Goal: Task Accomplishment & Management: Use online tool/utility

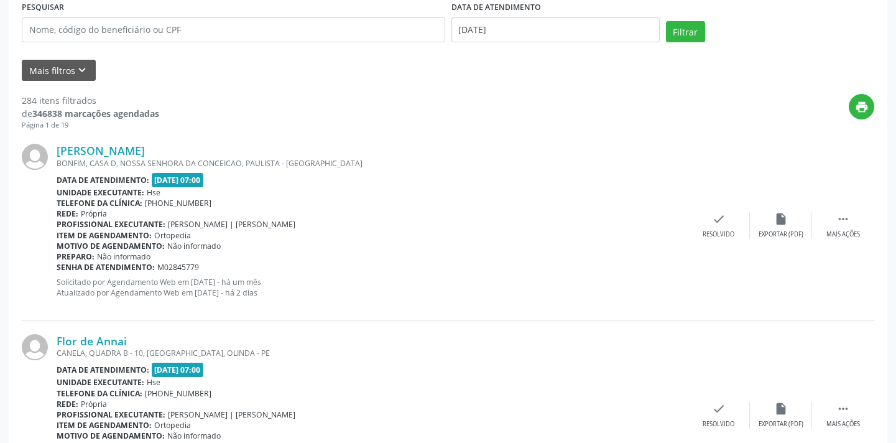
scroll to position [116, 0]
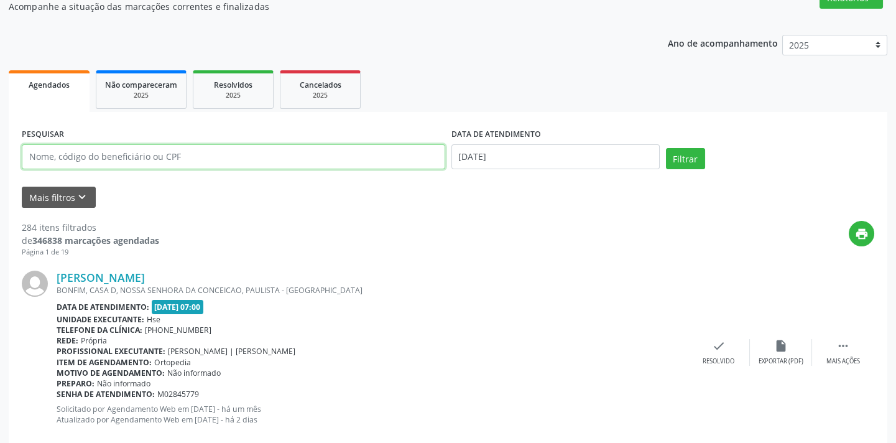
click at [228, 160] on input "text" at bounding box center [234, 156] width 424 height 25
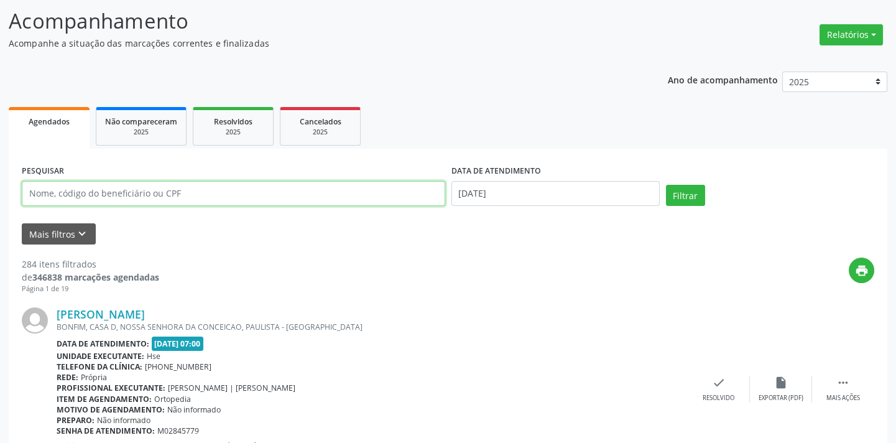
scroll to position [59, 0]
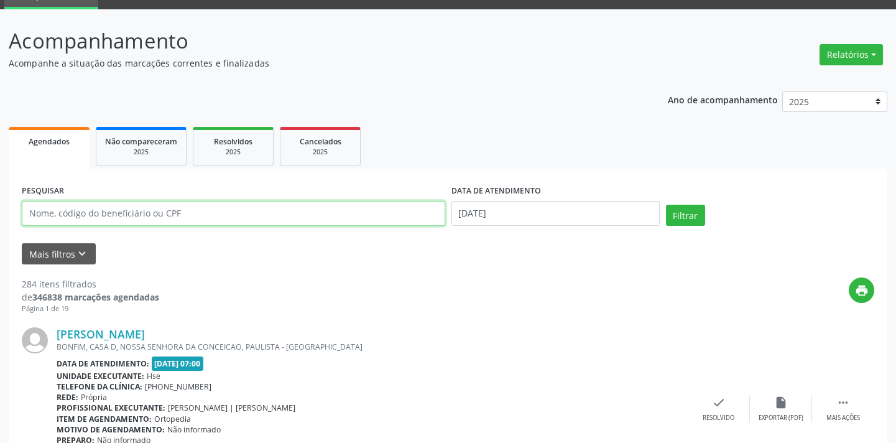
click at [119, 213] on input "text" at bounding box center [234, 213] width 424 height 25
click at [128, 214] on input "text" at bounding box center [234, 213] width 424 height 25
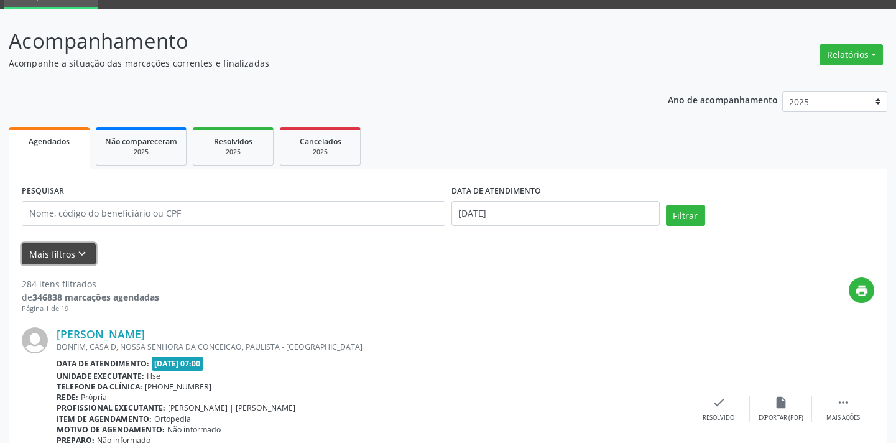
click at [40, 256] on button "Mais filtros keyboard_arrow_down" at bounding box center [59, 254] width 74 height 22
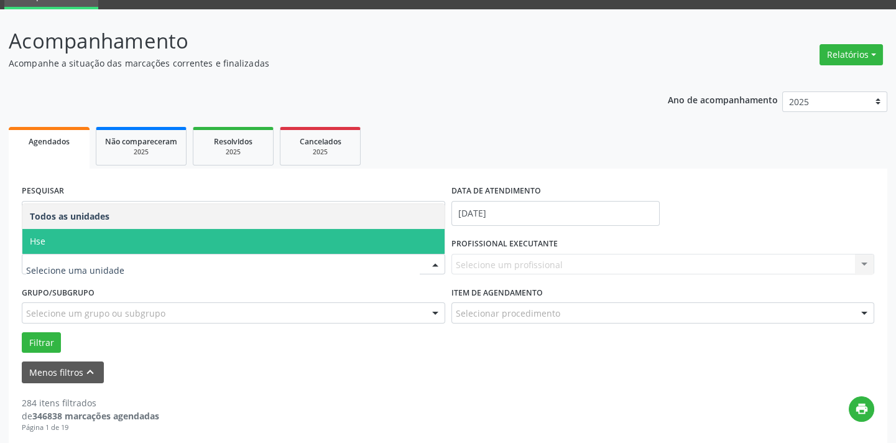
click at [77, 233] on span "Hse" at bounding box center [233, 241] width 422 height 25
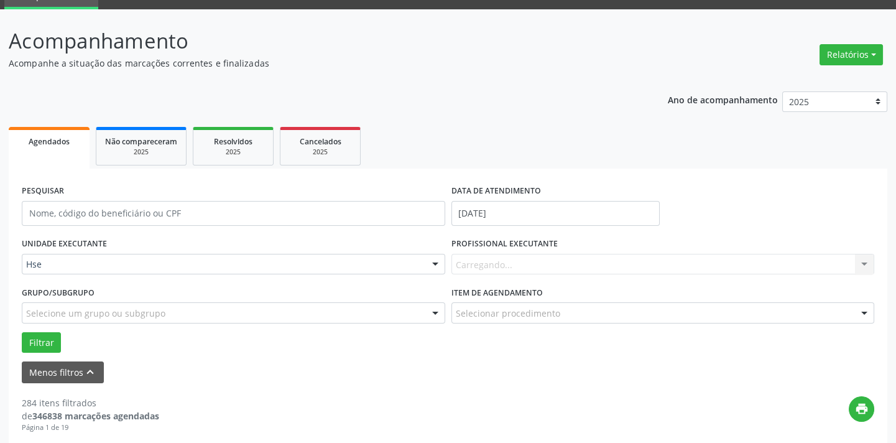
click at [500, 259] on div "Carregando... Nenhum resultado encontrado para: " " Não há nenhuma opção para s…" at bounding box center [664, 264] width 424 height 21
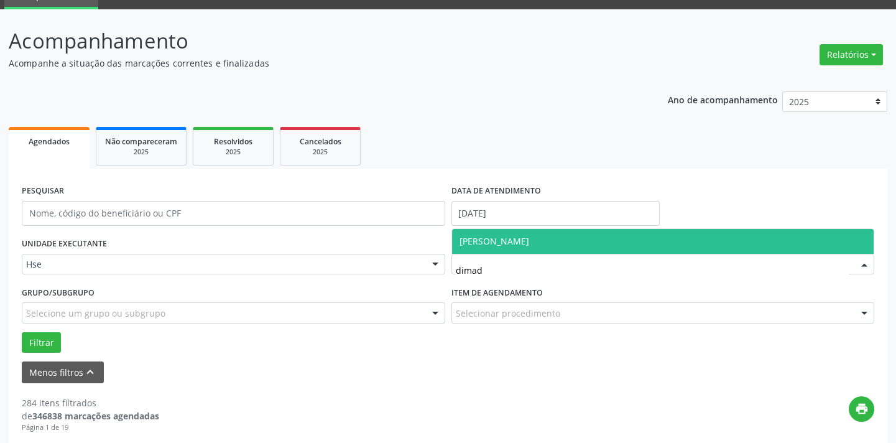
type input "dima"
click at [521, 243] on span "[PERSON_NAME]" at bounding box center [663, 241] width 422 height 25
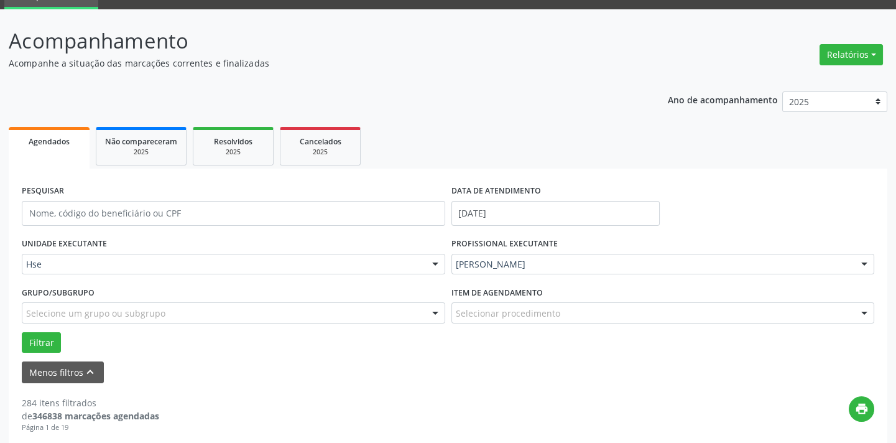
click at [562, 318] on div "Selecionar procedimento" at bounding box center [664, 312] width 424 height 21
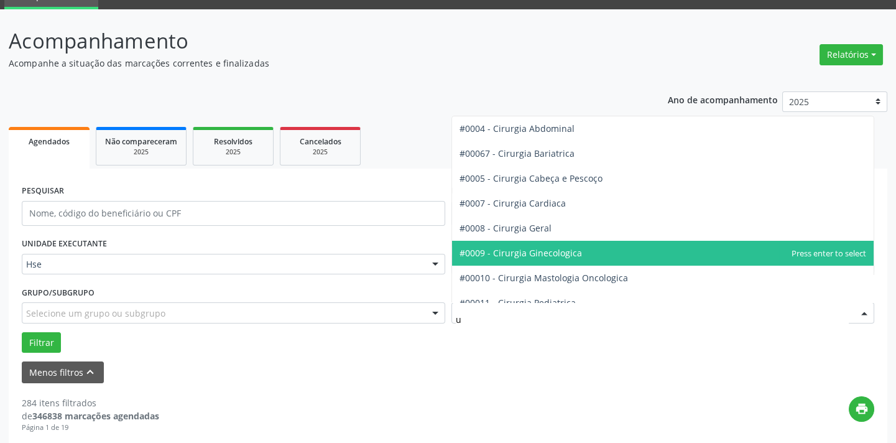
scroll to position [56, 0]
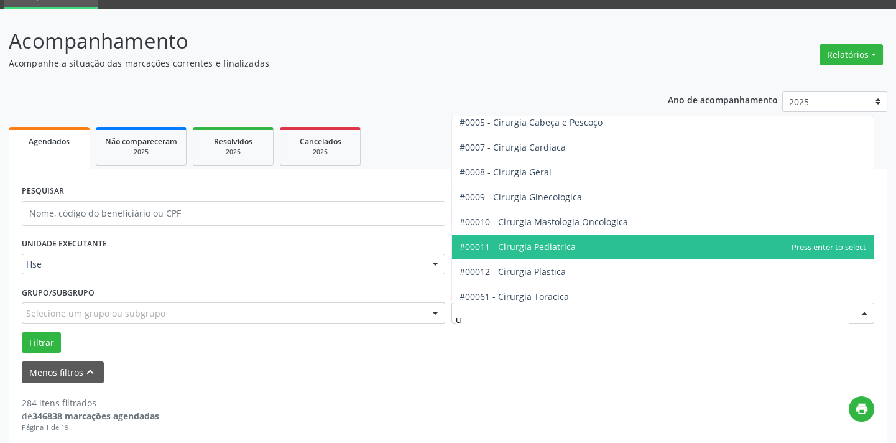
type input "ur"
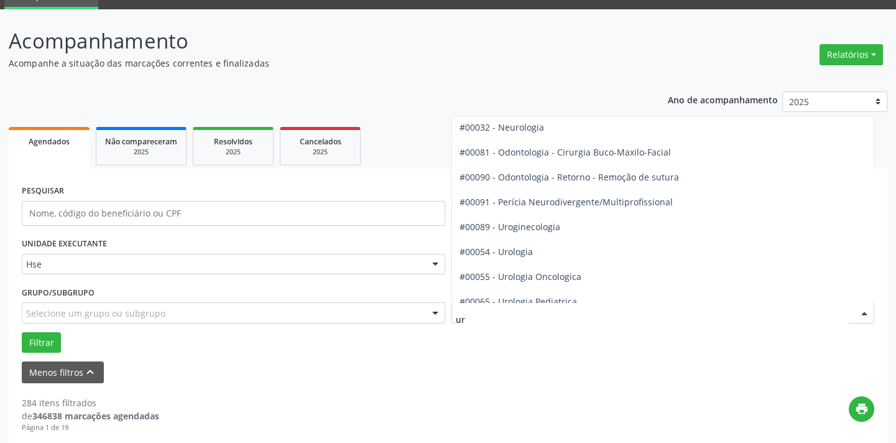
scroll to position [435, 0]
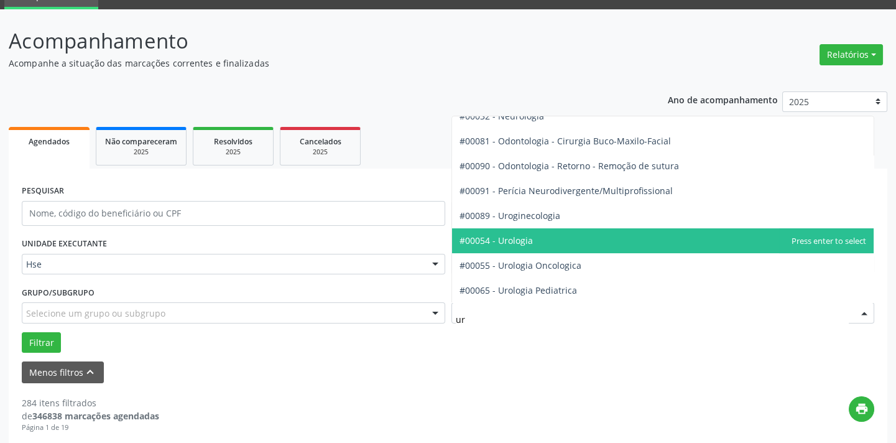
click at [515, 240] on span "#00054 - Urologia" at bounding box center [496, 241] width 73 height 12
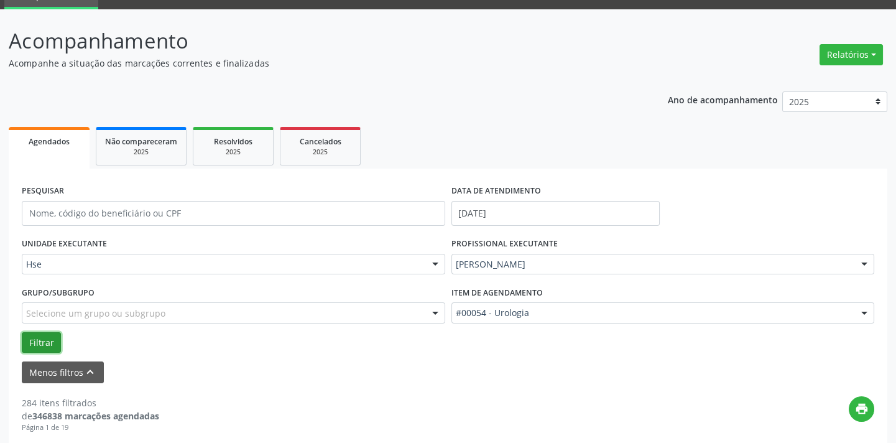
click at [34, 342] on button "Filtrar" at bounding box center [41, 342] width 39 height 21
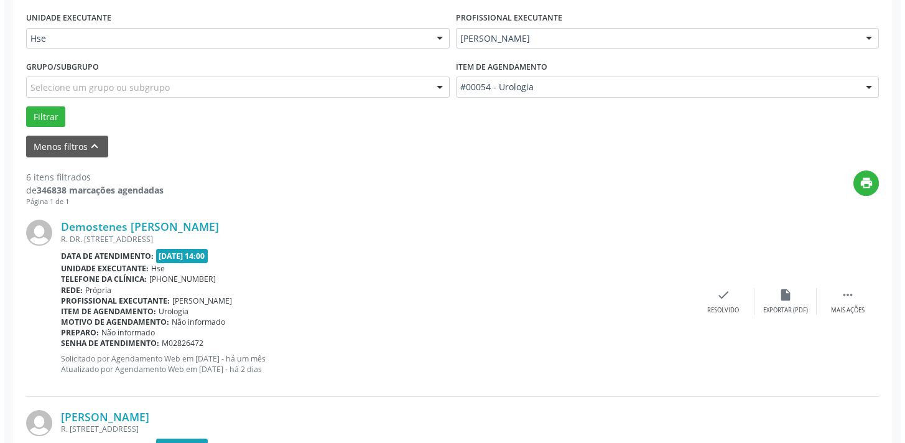
scroll to position [360, 0]
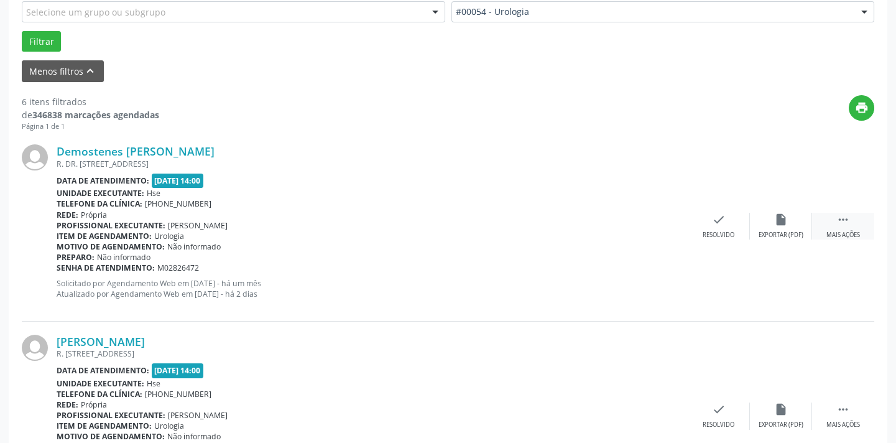
drag, startPoint x: 849, startPoint y: 224, endPoint x: 829, endPoint y: 229, distance: 21.1
click at [848, 224] on icon "" at bounding box center [844, 220] width 14 height 14
click at [778, 231] on div "Não compareceu" at bounding box center [781, 235] width 53 height 9
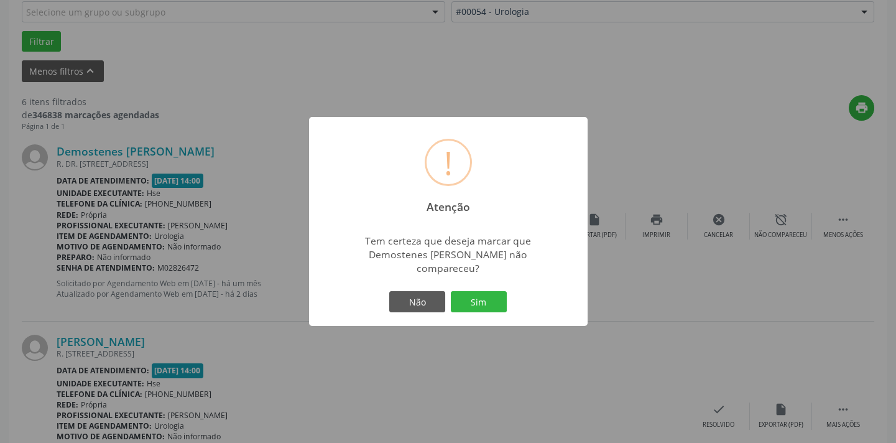
click at [733, 142] on div "! Atenção × Tem certeza que deseja marcar que Demostenes [PERSON_NAME] não comp…" at bounding box center [448, 221] width 896 height 443
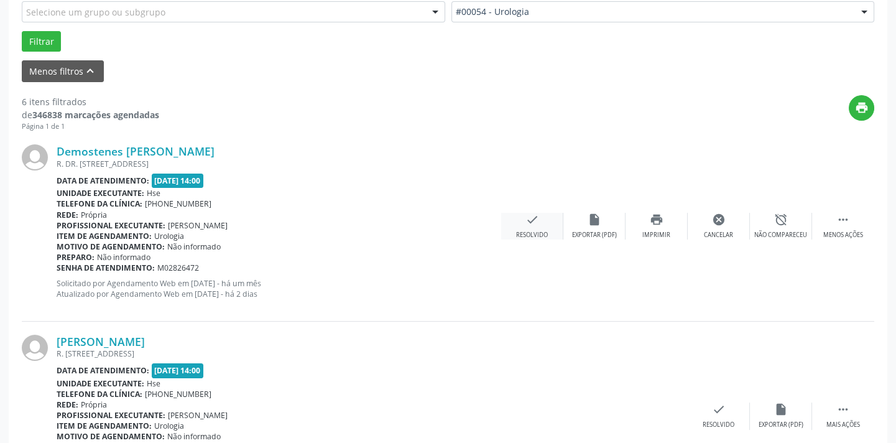
click at [547, 226] on div "check Resolvido" at bounding box center [532, 226] width 62 height 27
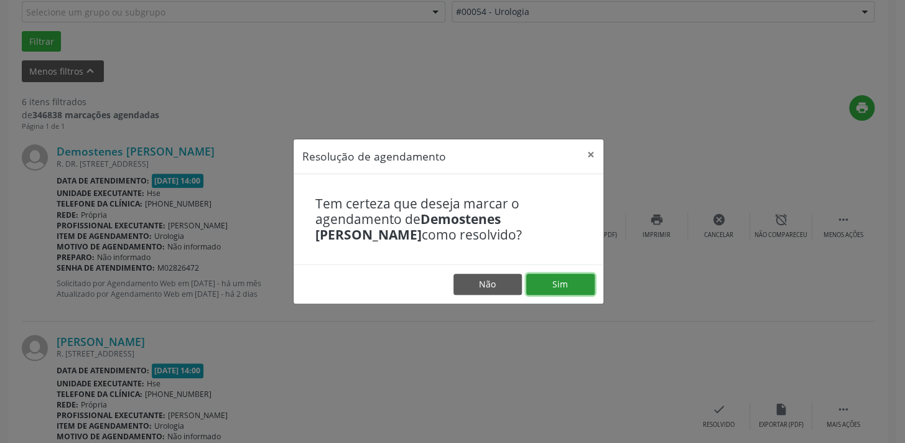
click at [565, 294] on button "Sim" at bounding box center [560, 284] width 68 height 21
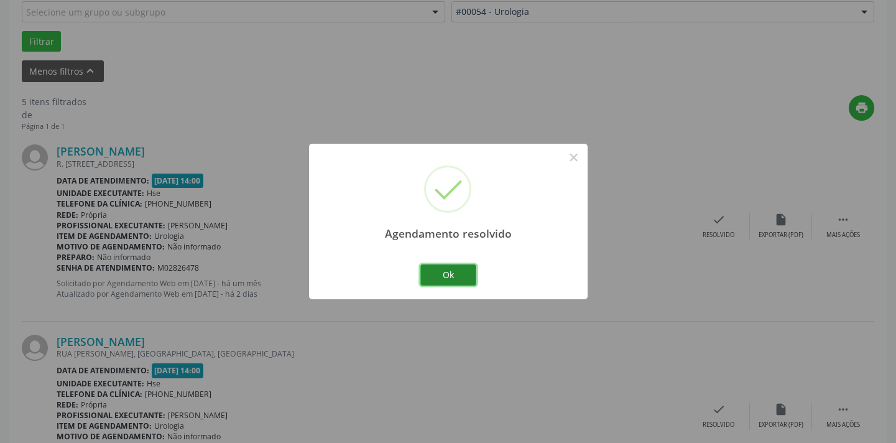
click at [452, 272] on button "Ok" at bounding box center [448, 274] width 56 height 21
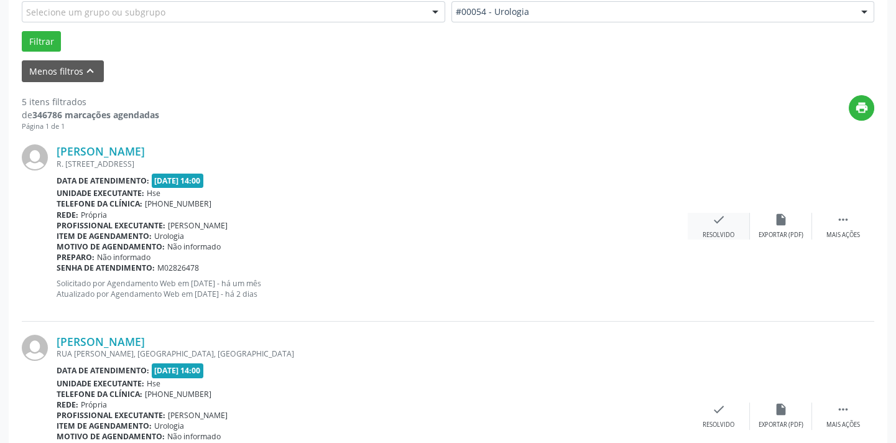
click at [727, 227] on div "check Resolvido" at bounding box center [719, 226] width 62 height 27
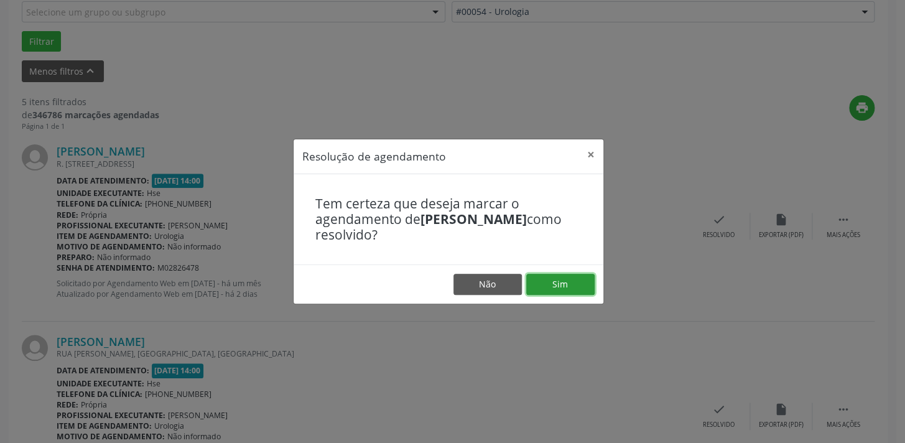
click at [559, 283] on button "Sim" at bounding box center [560, 284] width 68 height 21
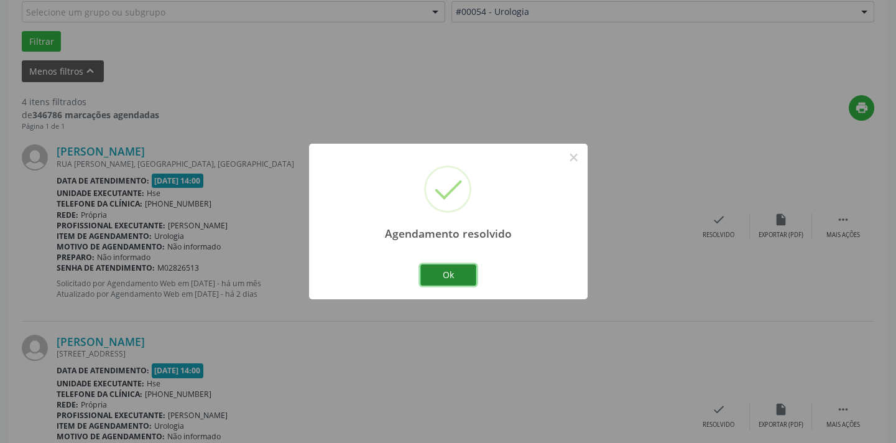
click at [454, 271] on button "Ok" at bounding box center [448, 274] width 56 height 21
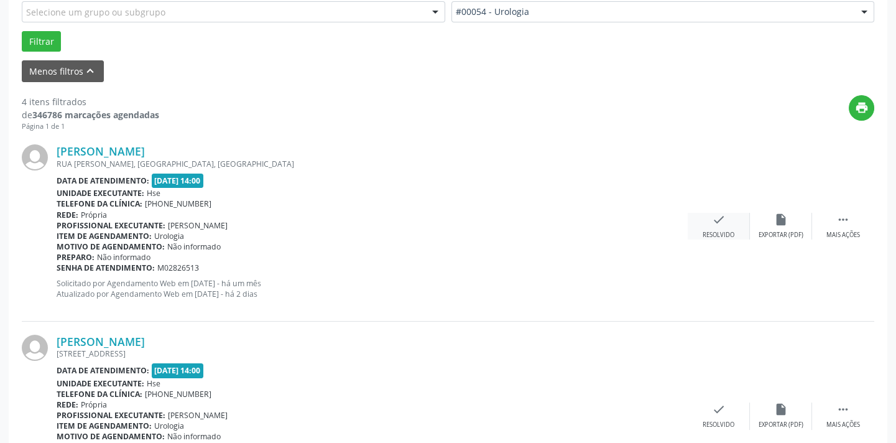
click at [717, 235] on div "Resolvido" at bounding box center [719, 235] width 32 height 9
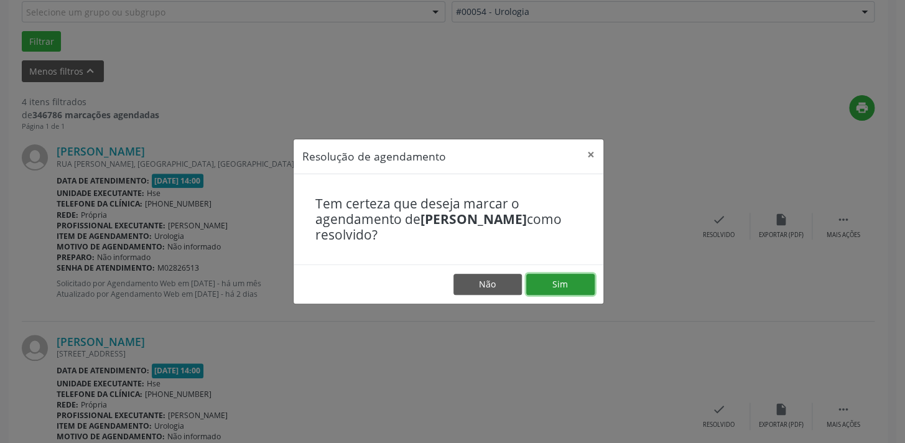
click at [552, 279] on button "Sim" at bounding box center [560, 284] width 68 height 21
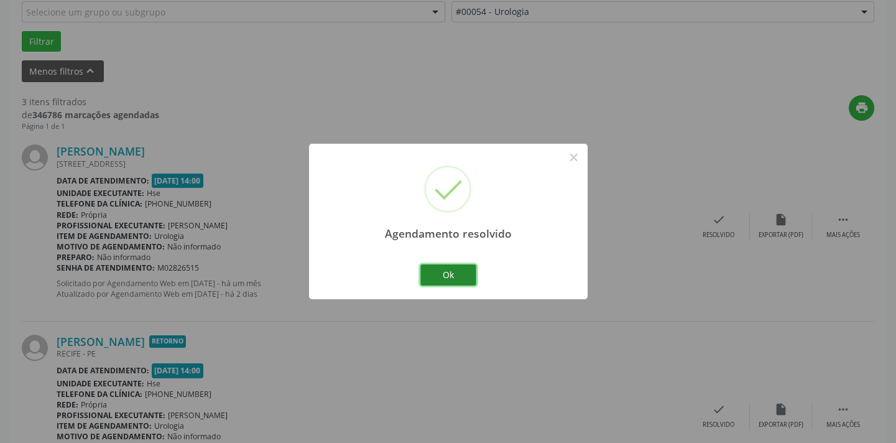
click at [450, 267] on button "Ok" at bounding box center [448, 274] width 56 height 21
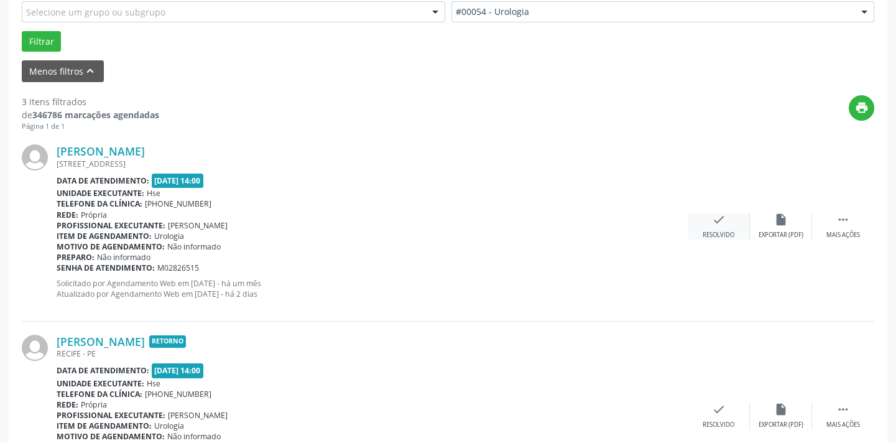
click at [722, 228] on div "check Resolvido" at bounding box center [719, 226] width 62 height 27
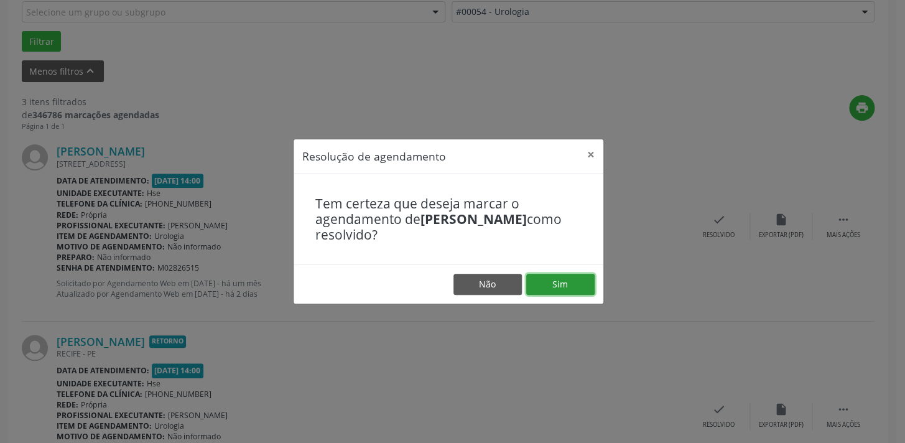
click at [564, 287] on button "Sim" at bounding box center [560, 284] width 68 height 21
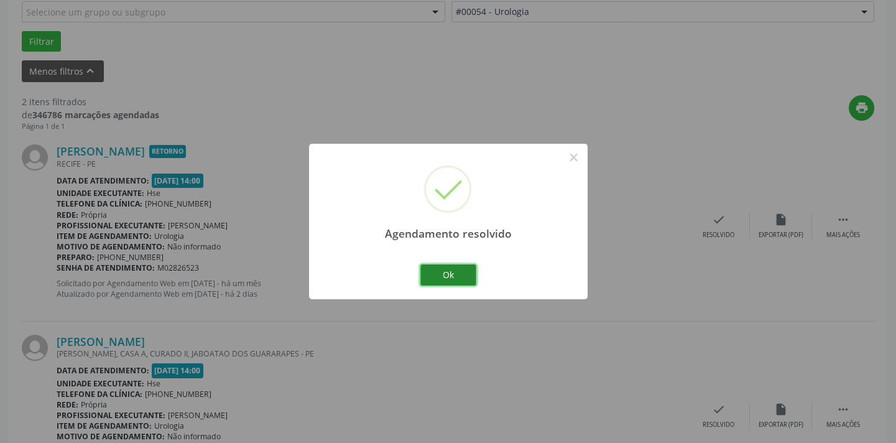
click at [461, 274] on button "Ok" at bounding box center [448, 274] width 56 height 21
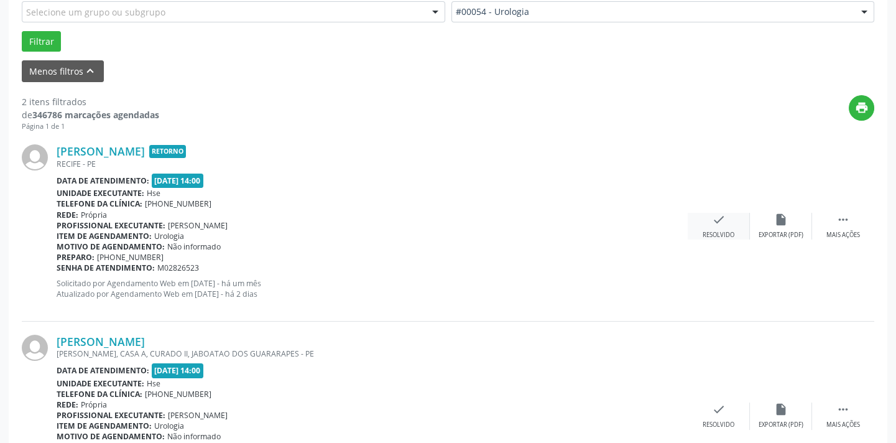
click at [719, 231] on div "Resolvido" at bounding box center [719, 235] width 32 height 9
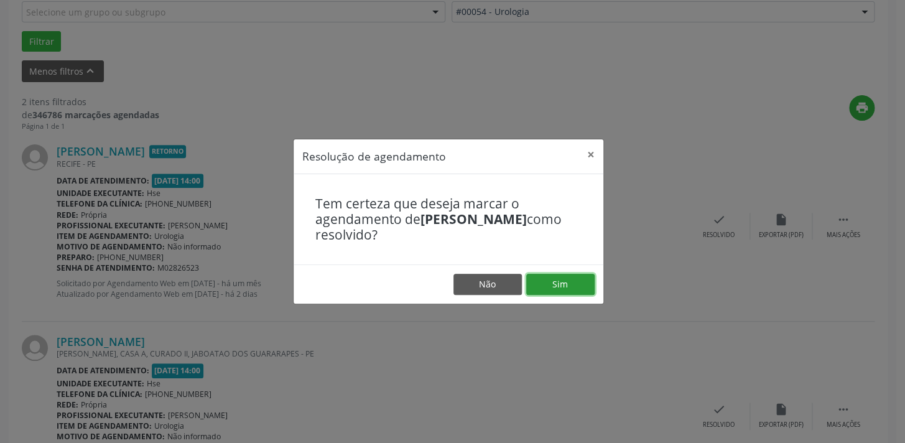
click at [565, 285] on button "Sim" at bounding box center [560, 284] width 68 height 21
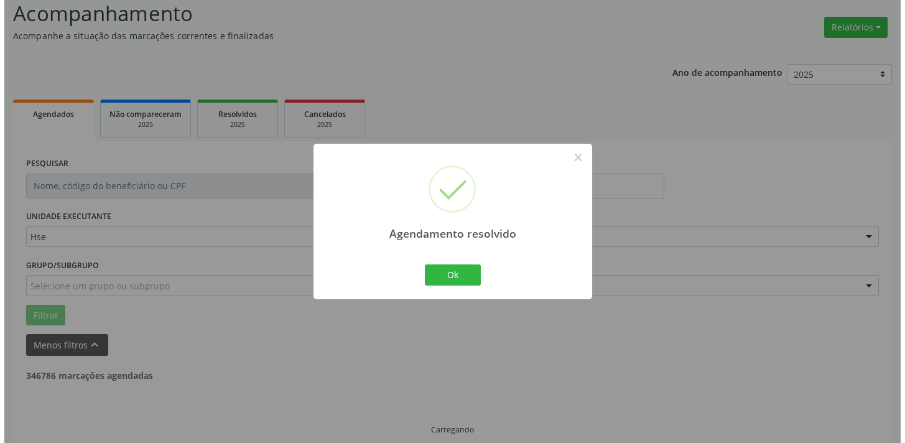
scroll to position [259, 0]
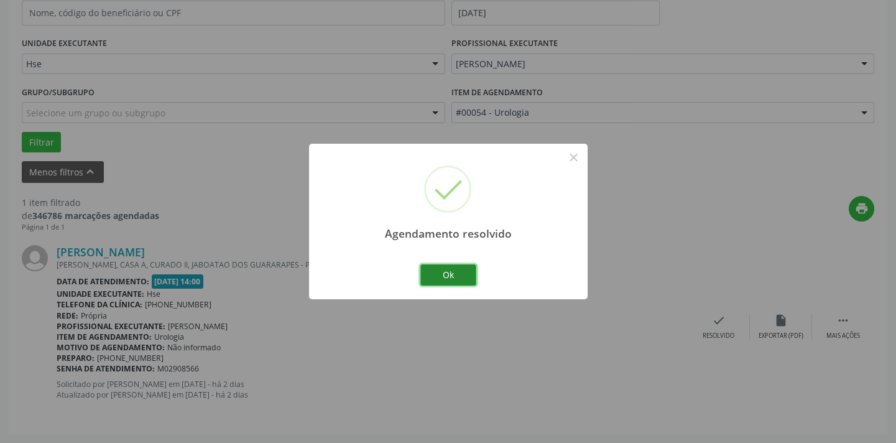
click at [445, 274] on button "Ok" at bounding box center [448, 274] width 56 height 21
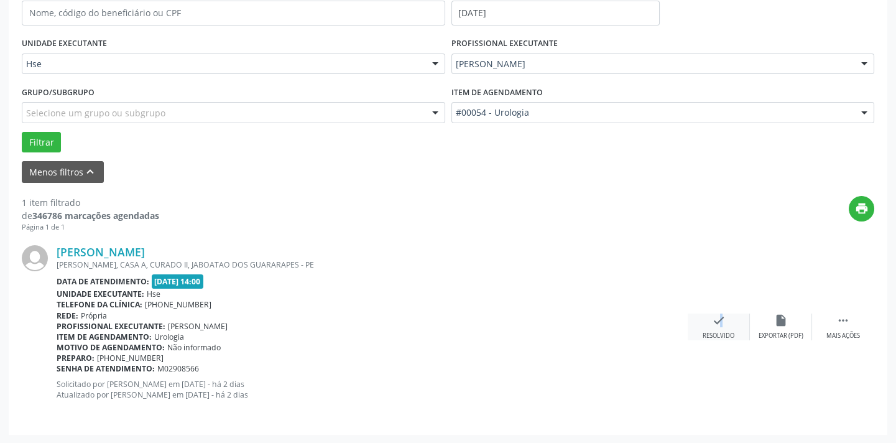
click at [713, 324] on icon "check" at bounding box center [719, 320] width 14 height 14
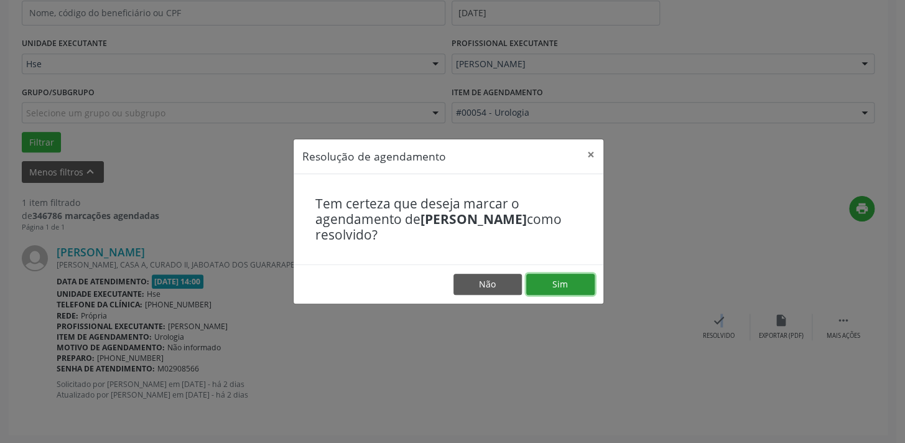
click at [563, 286] on button "Sim" at bounding box center [560, 284] width 68 height 21
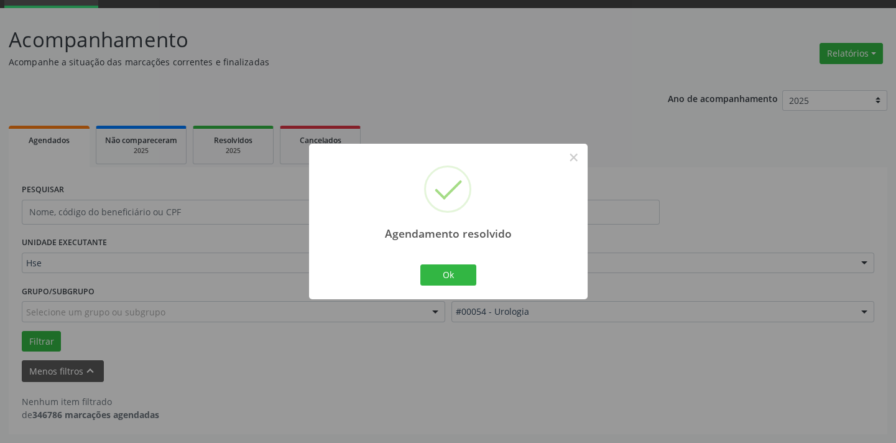
scroll to position [59, 0]
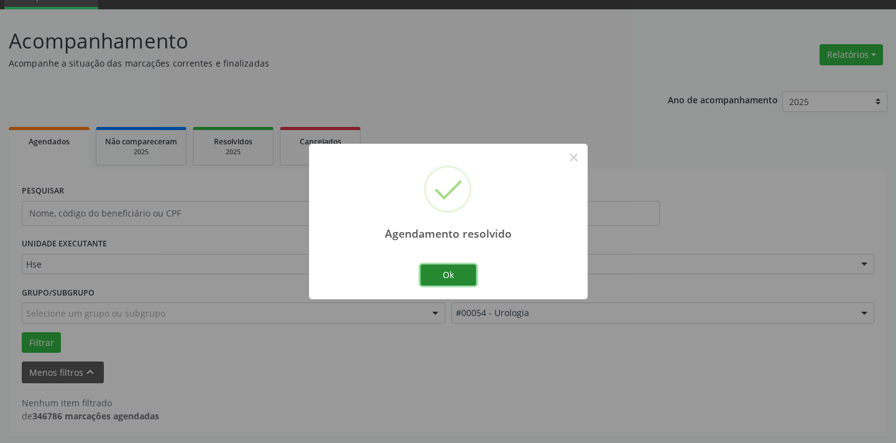
click at [452, 281] on button "Ok" at bounding box center [448, 274] width 56 height 21
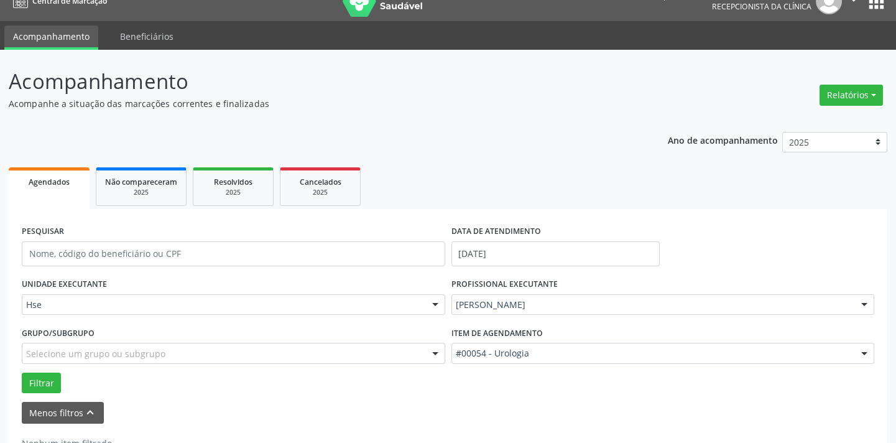
scroll to position [0, 0]
